Goal: Task Accomplishment & Management: Manage account settings

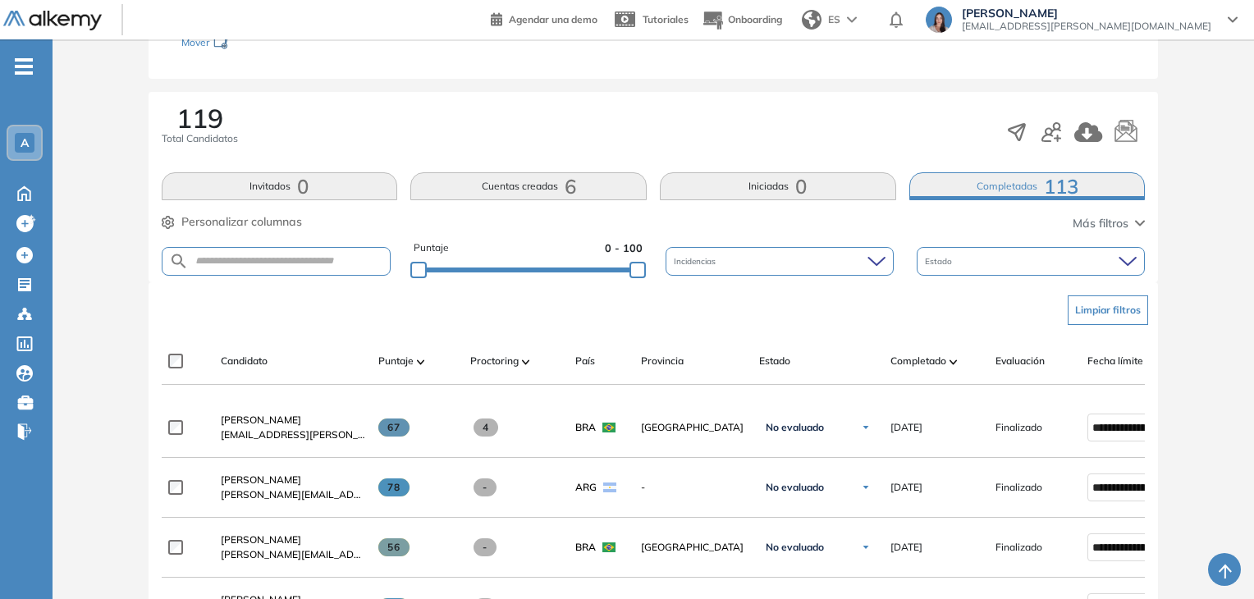
scroll to position [82, 0]
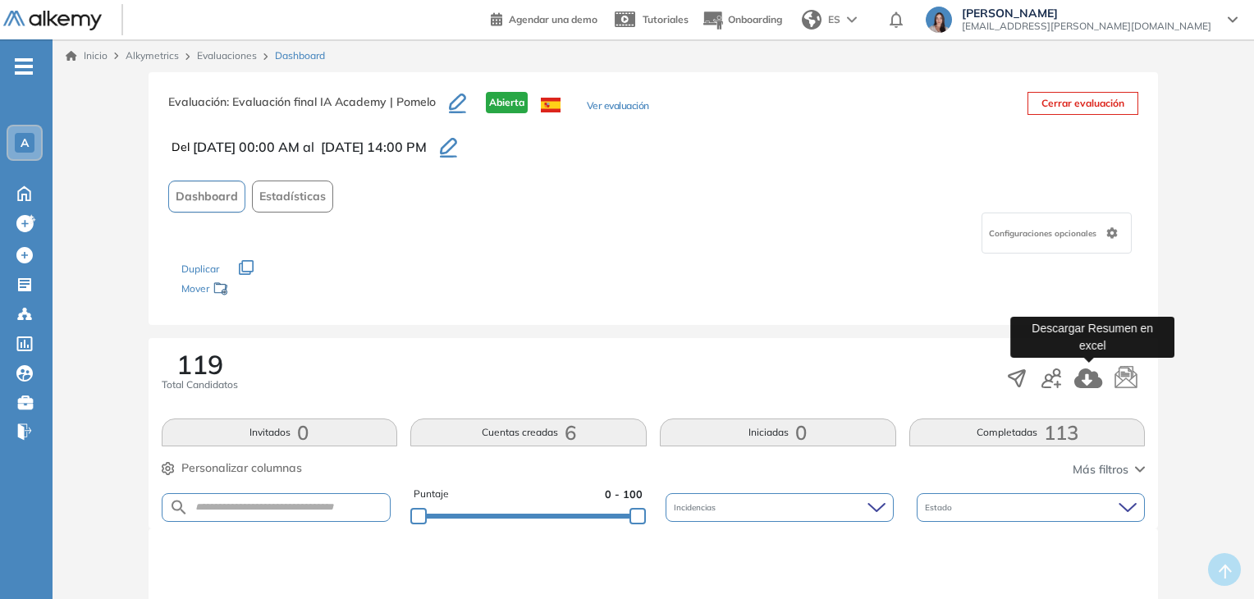
click at [1089, 376] on icon "button" at bounding box center [1088, 379] width 28 height 20
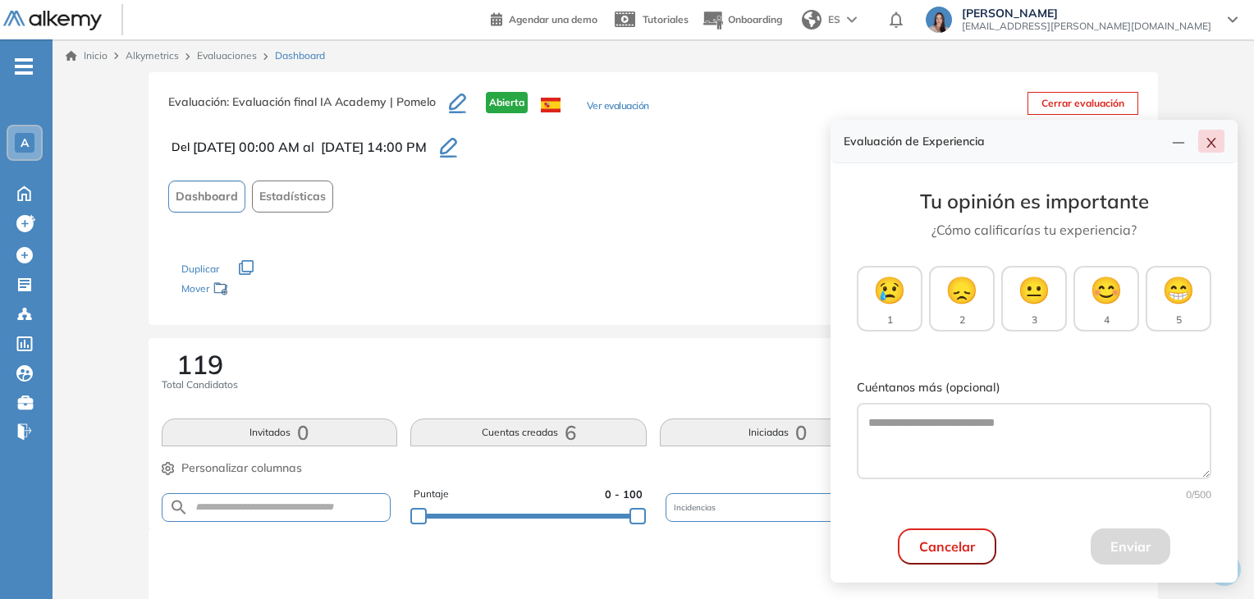
click at [1216, 144] on icon "close" at bounding box center [1211, 142] width 13 height 13
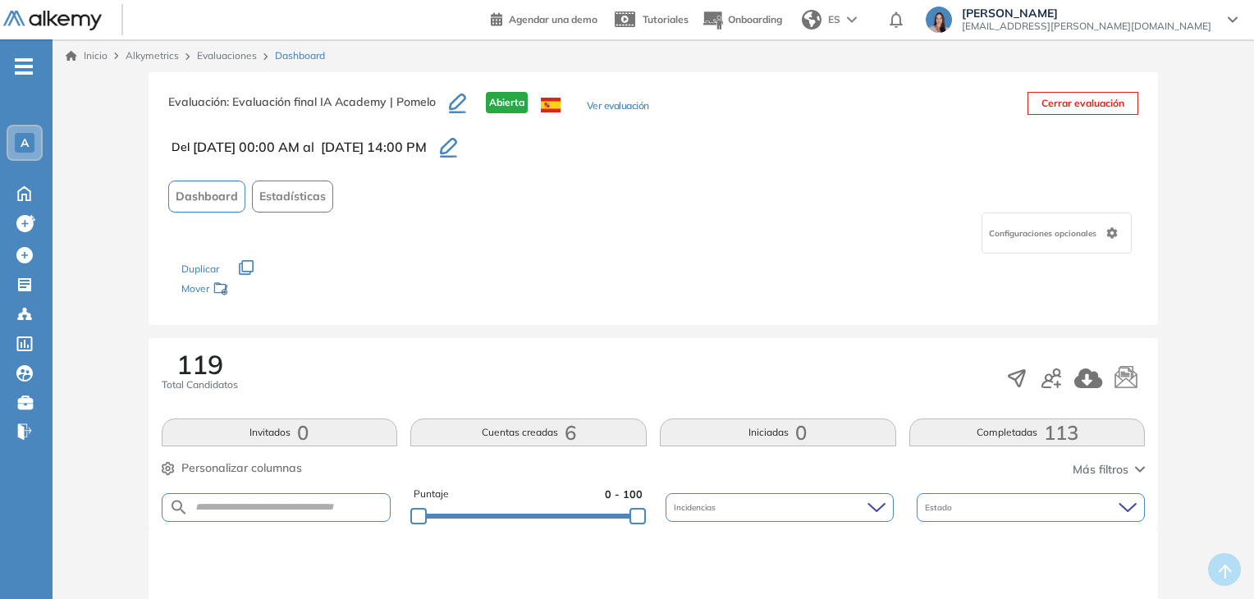
scroll to position [246, 0]
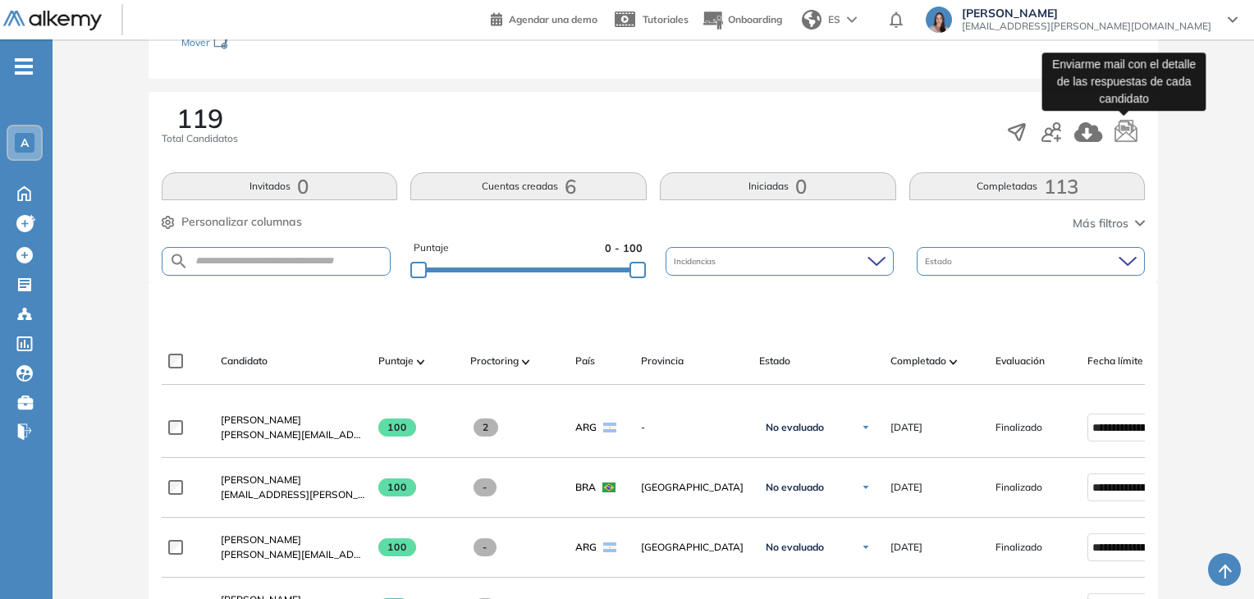
click at [1127, 122] on icon "button" at bounding box center [1126, 132] width 25 height 25
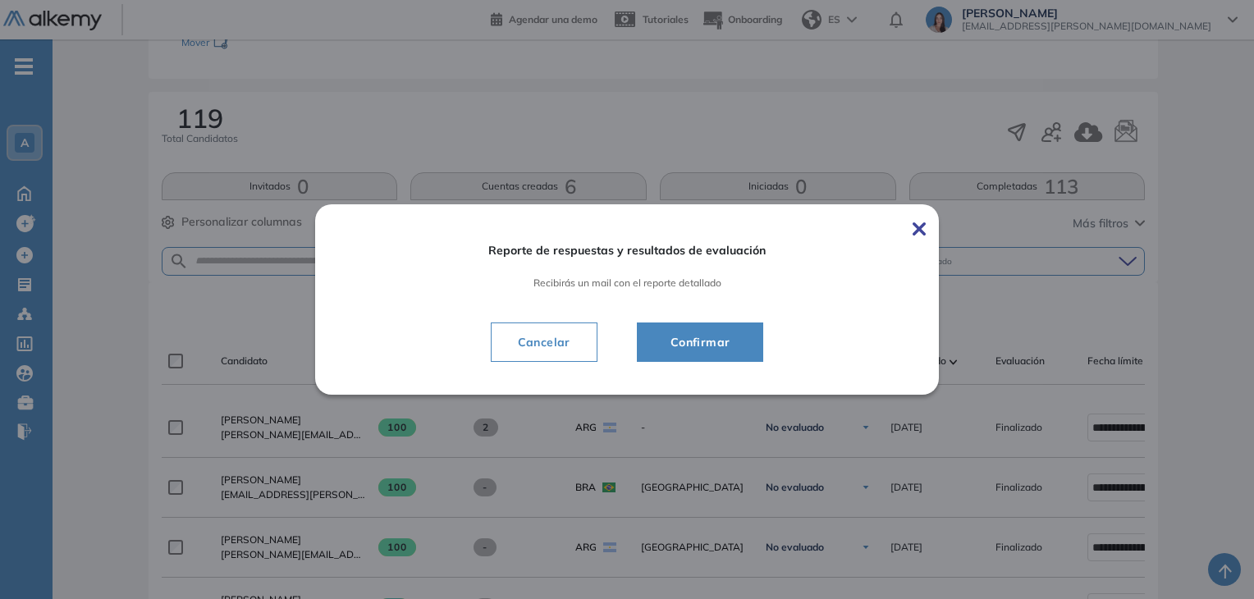
click at [726, 346] on span "Confirmar" at bounding box center [700, 342] width 86 height 20
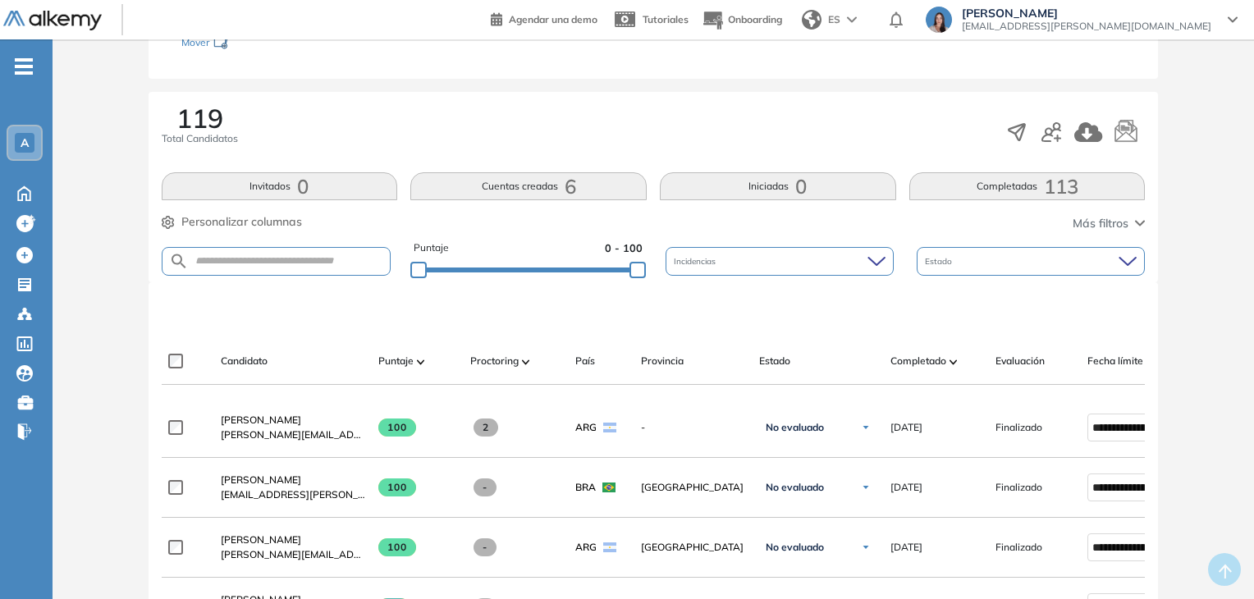
scroll to position [82, 0]
